Goal: Information Seeking & Learning: Learn about a topic

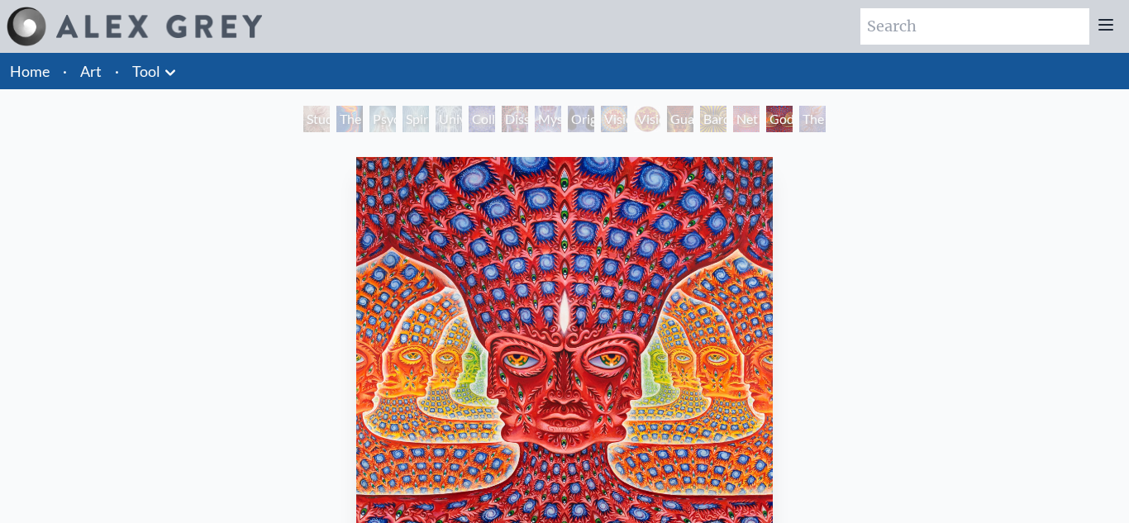
click at [528, 106] on div "Dissectional Art for Tool's Lateralus CD" at bounding box center [515, 119] width 26 height 26
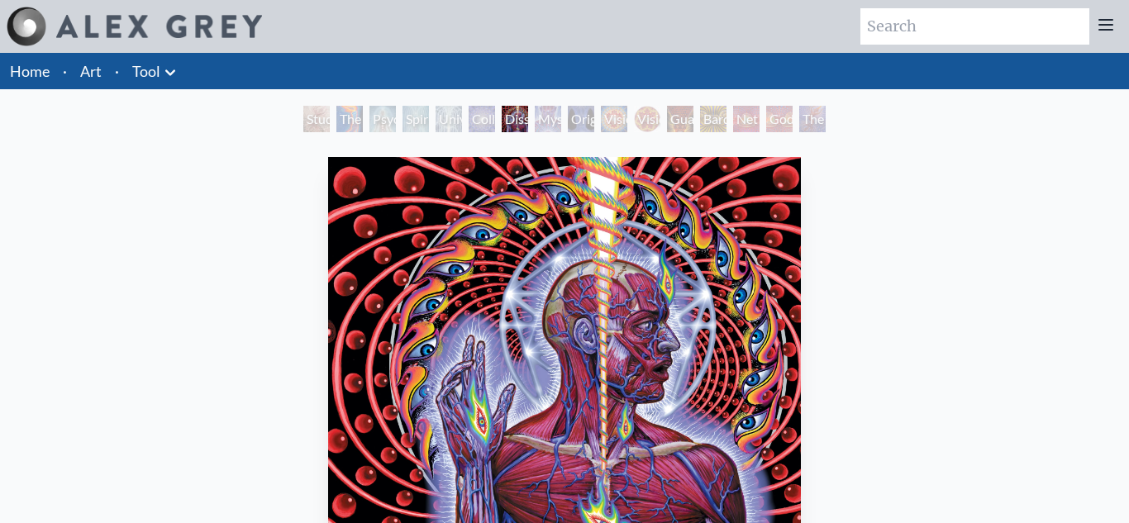
click at [638, 110] on div "Vision Crystal Tondo" at bounding box center [647, 119] width 26 height 26
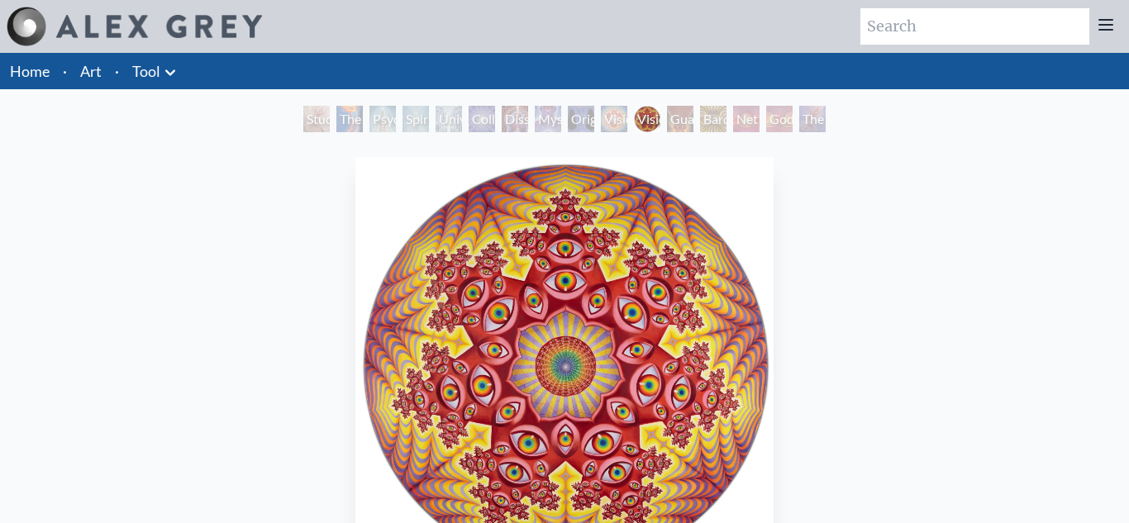
click at [747, 112] on div "Net of Being" at bounding box center [746, 119] width 26 height 26
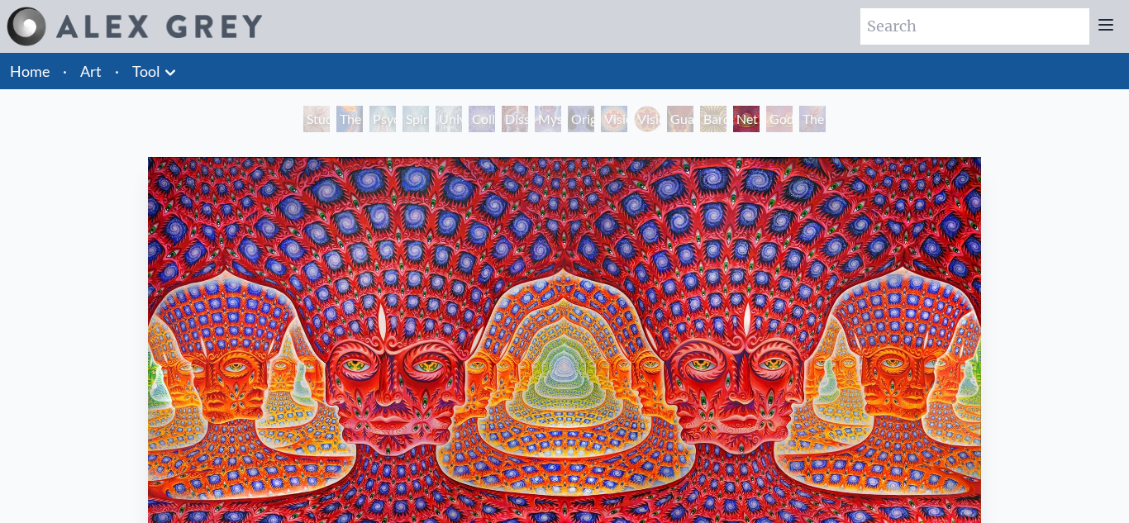
click at [805, 119] on div "The Great Turn" at bounding box center [813, 119] width 26 height 26
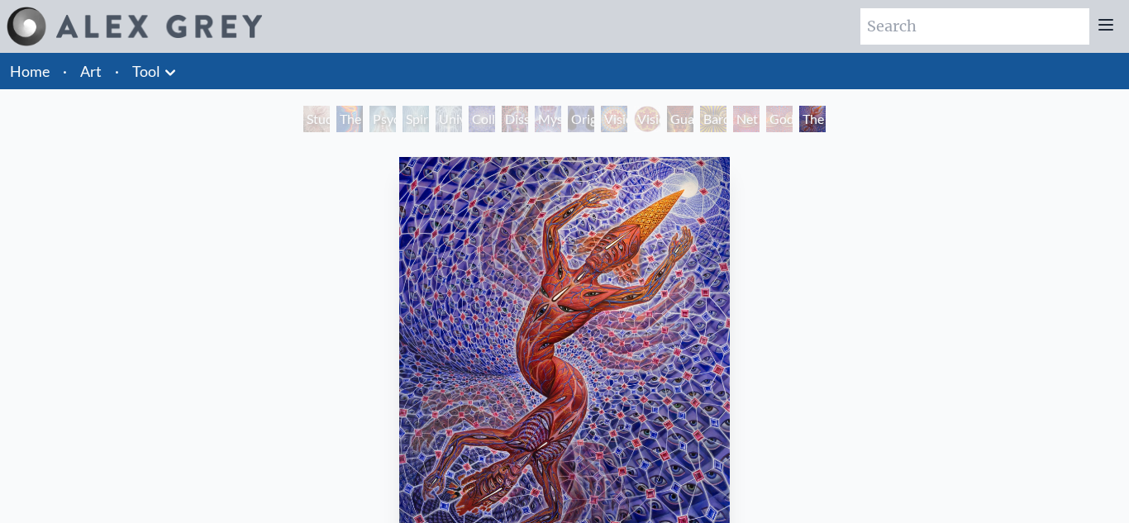
click at [358, 126] on div "The Torch" at bounding box center [350, 119] width 26 height 26
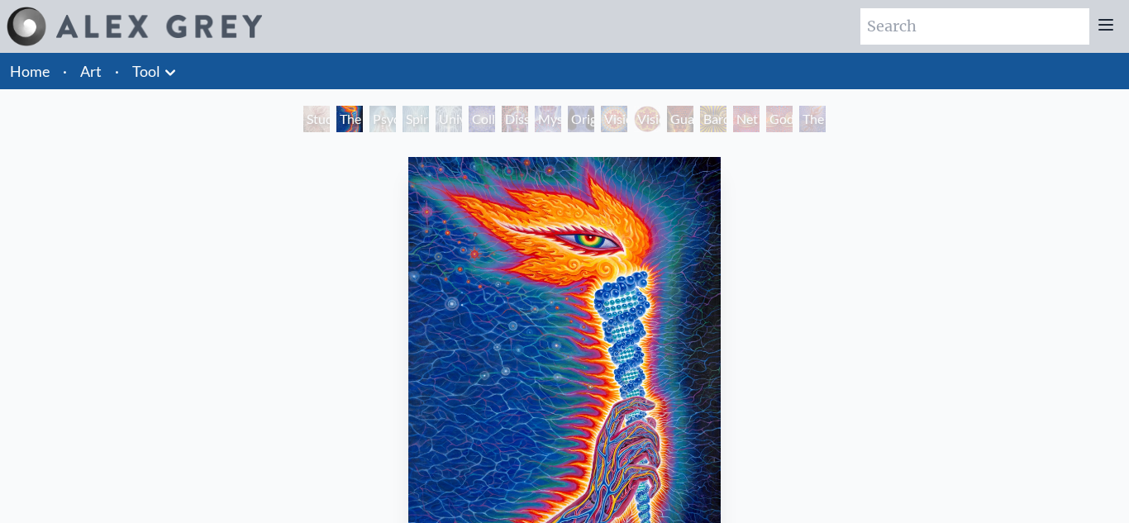
click at [428, 122] on div "Spiritual Energy System" at bounding box center [416, 119] width 26 height 26
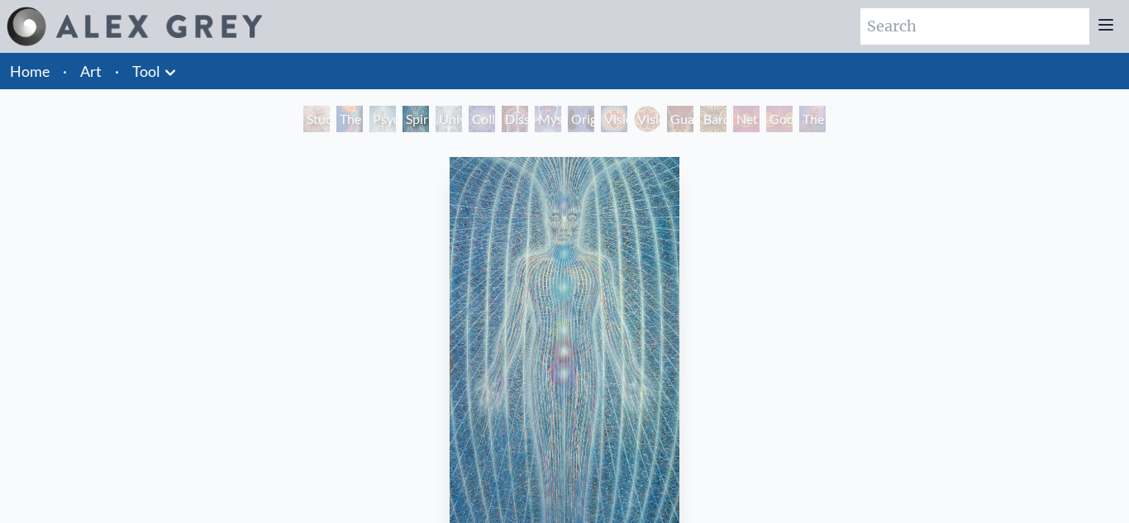
click at [507, 112] on div "Dissectional Art for Tool's Lateralus CD" at bounding box center [515, 119] width 26 height 26
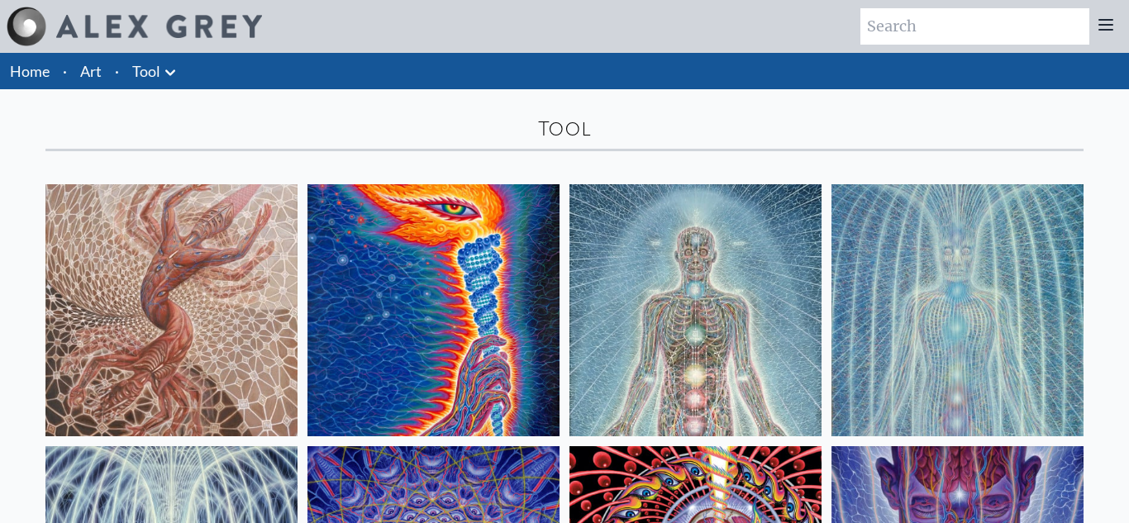
click at [89, 73] on link "Art" at bounding box center [90, 71] width 21 height 23
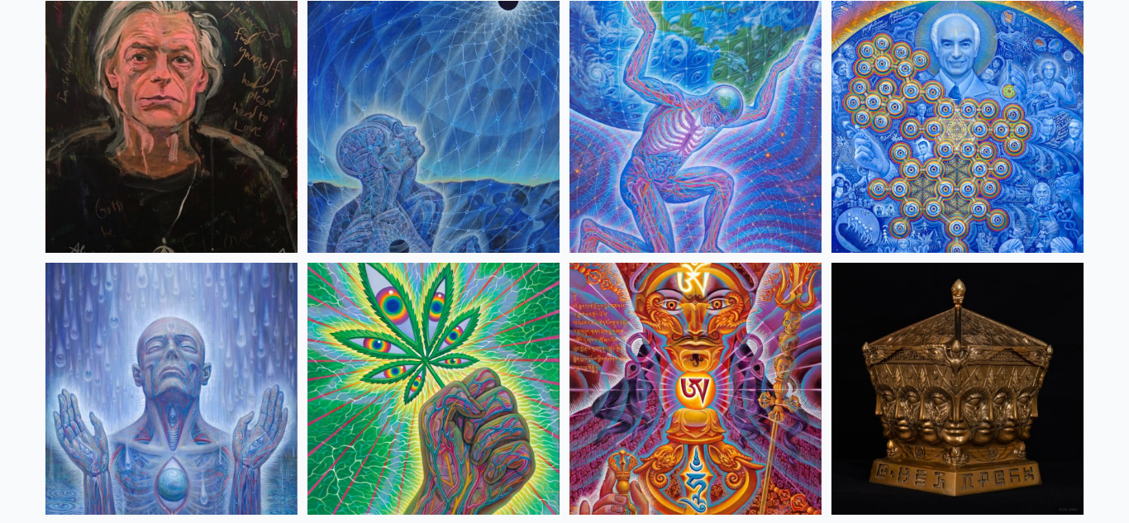
scroll to position [2280, 0]
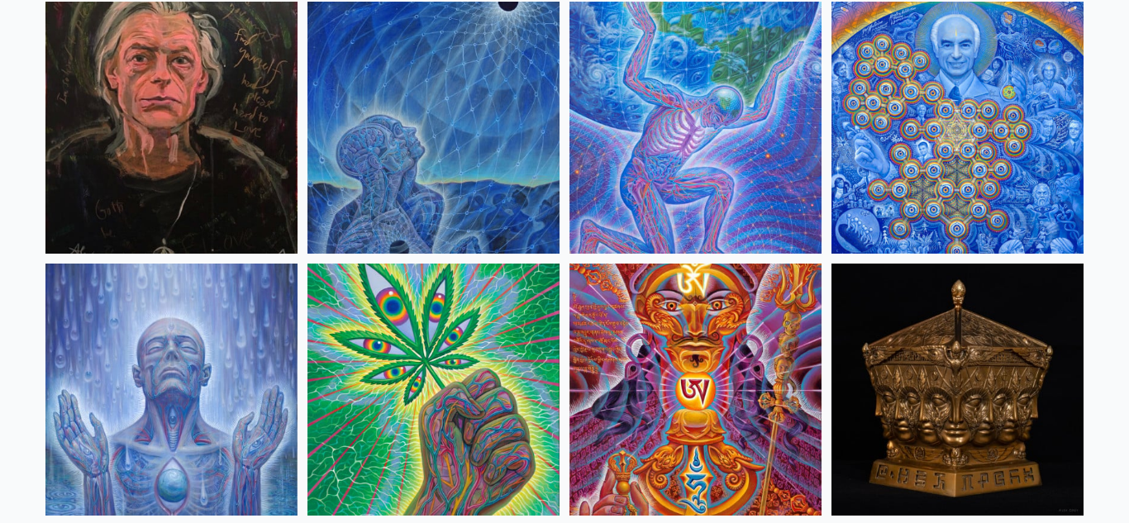
click at [242, 121] on img at bounding box center [171, 128] width 252 height 252
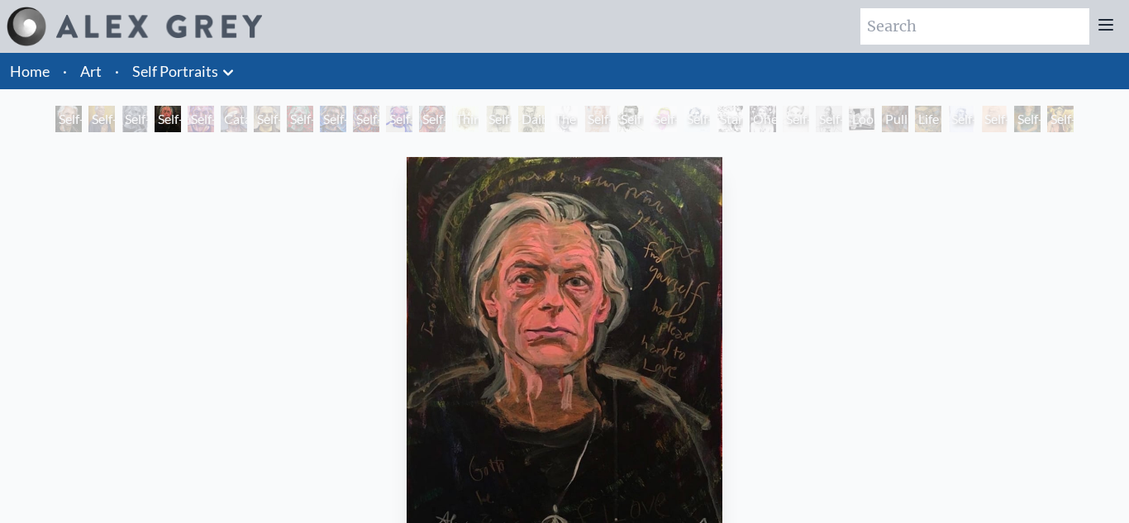
click at [353, 118] on div "Self-Portrait" at bounding box center [366, 119] width 26 height 26
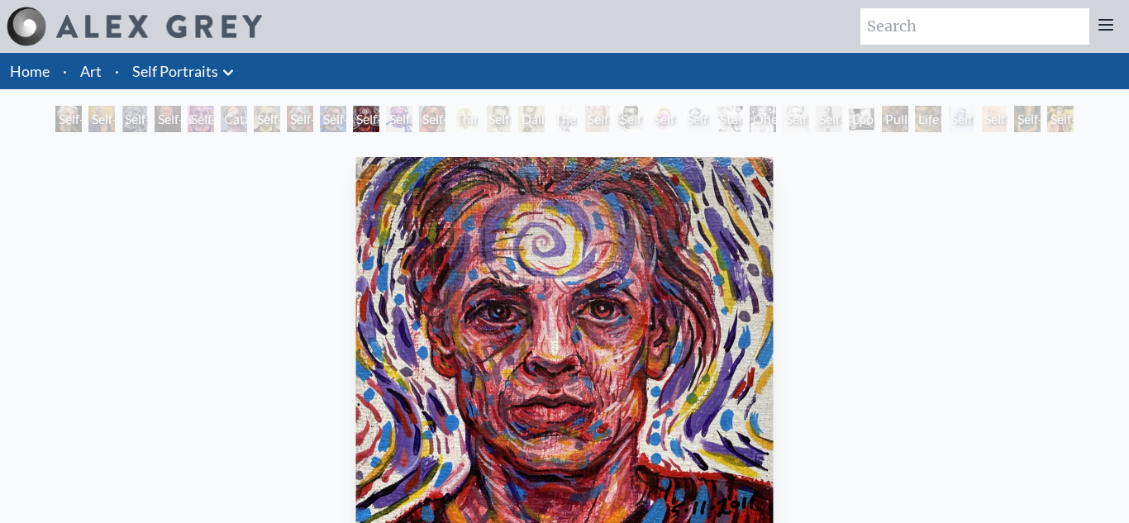
click at [289, 119] on div "Self-Portrait" at bounding box center [300, 119] width 26 height 26
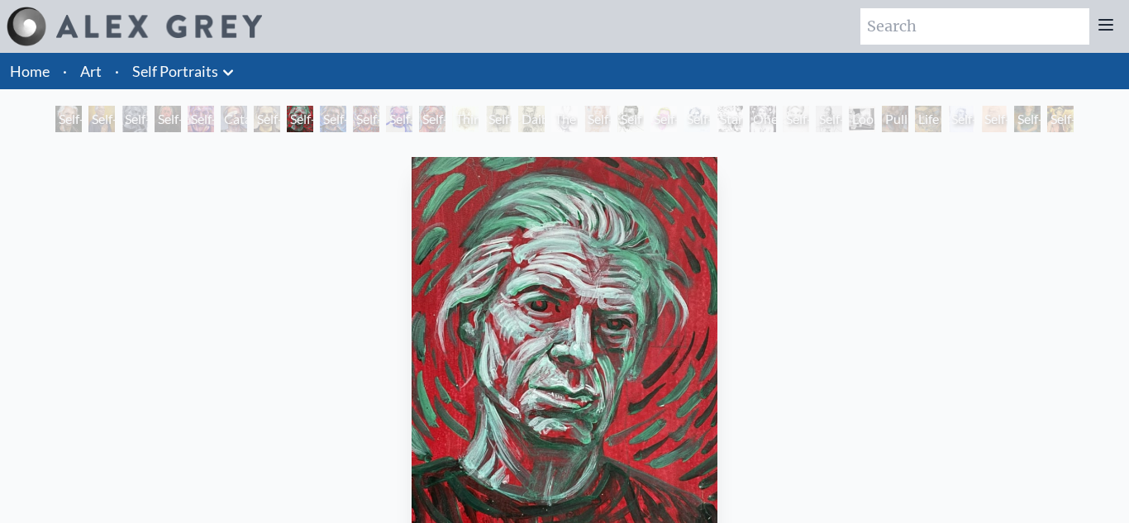
click at [246, 120] on div "Cataract" at bounding box center [234, 119] width 26 height 26
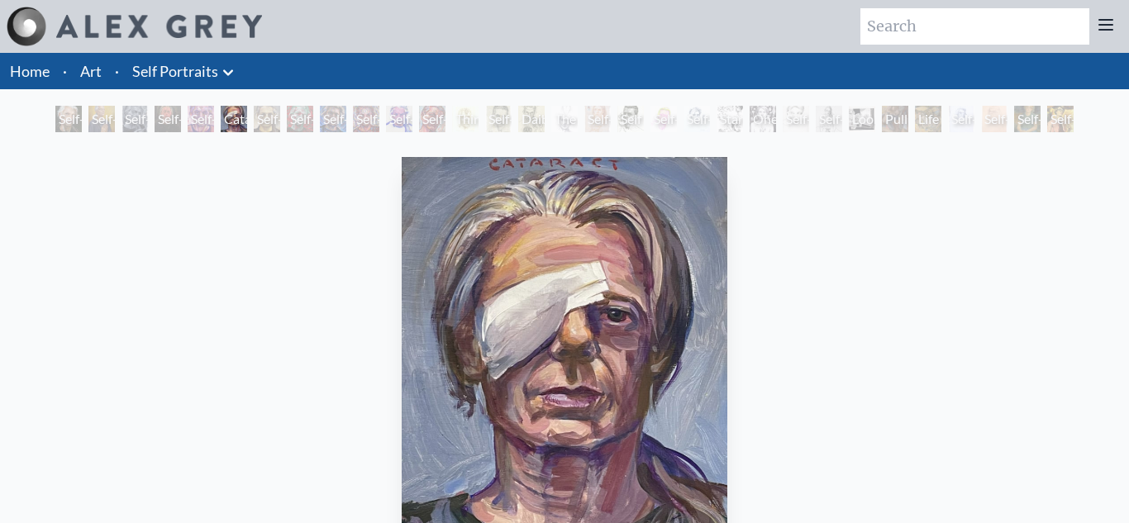
click at [280, 113] on div "Self-Portrait" at bounding box center [267, 119] width 26 height 26
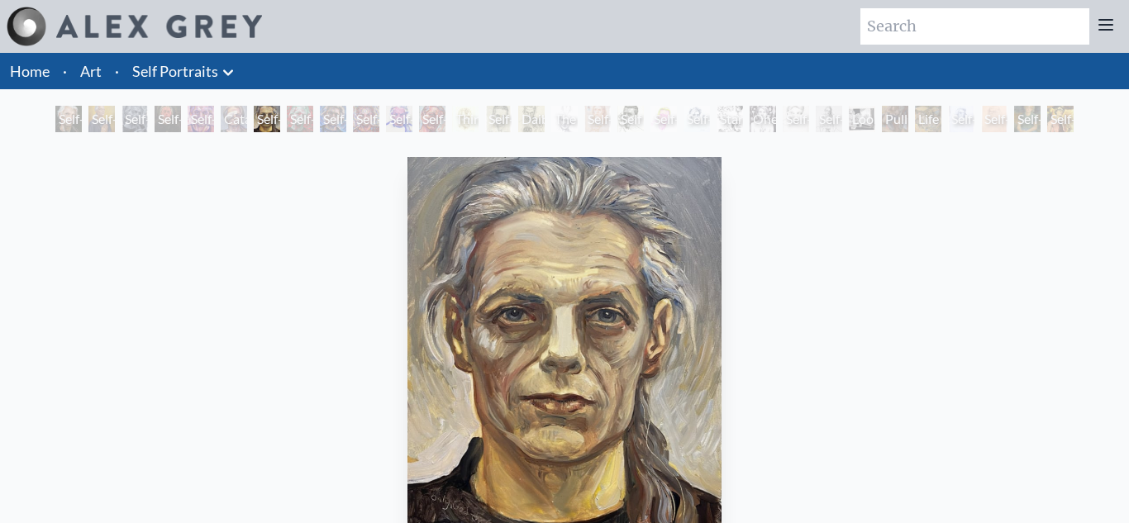
click at [353, 114] on div "Self-Portrait" at bounding box center [366, 119] width 26 height 26
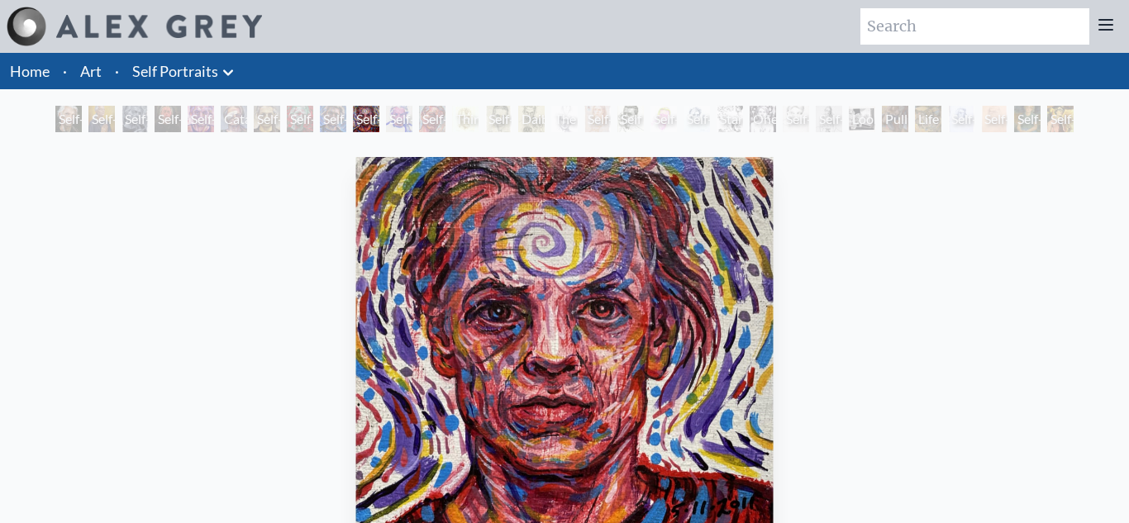
click at [311, 120] on div "Self-Portrait" at bounding box center [300, 119] width 26 height 26
